Goal: Transaction & Acquisition: Book appointment/travel/reservation

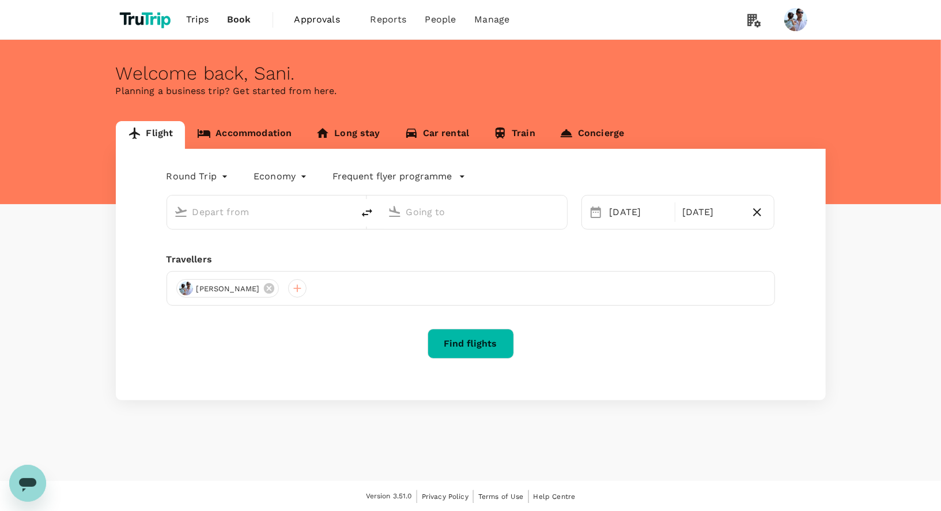
type input "[GEOGRAPHIC_DATA], [GEOGRAPHIC_DATA] (any)"
type input "Penang, [GEOGRAPHIC_DATA] (any)"
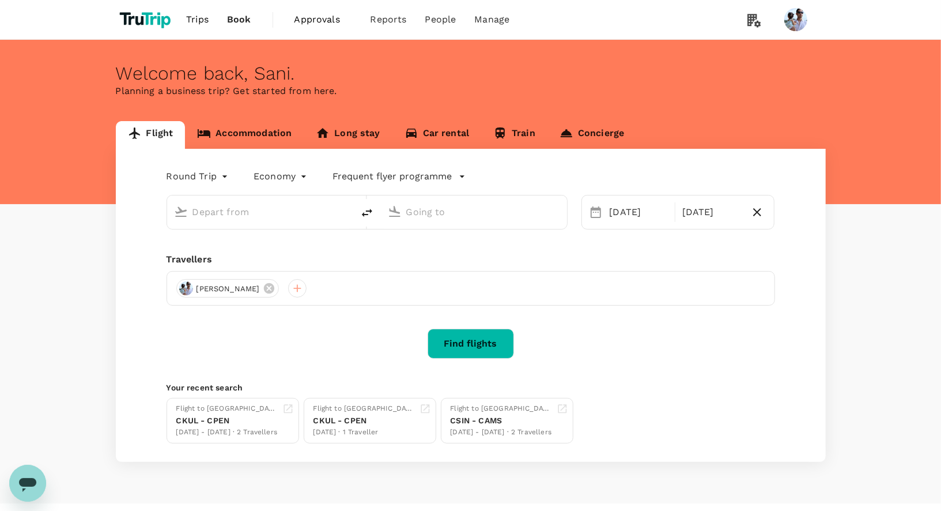
type input "Kuala Lumpur, Malaysia (any)"
type input "Penang, Malaysia (any)"
